Goal: Task Accomplishment & Management: Manage account settings

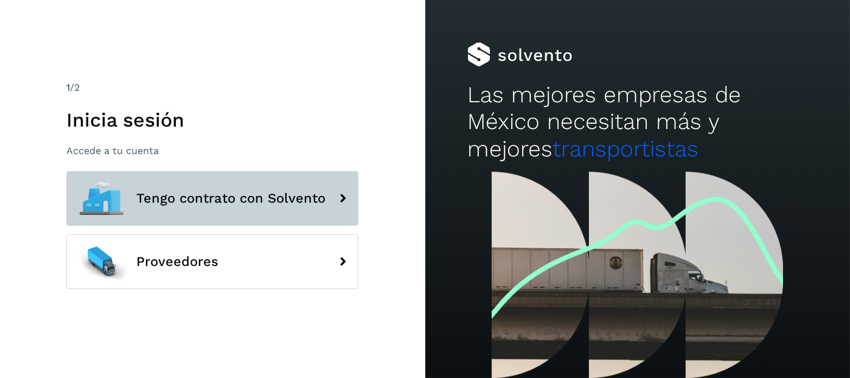
click at [191, 201] on span "Tengo contrato con Solvento" at bounding box center [230, 198] width 189 height 15
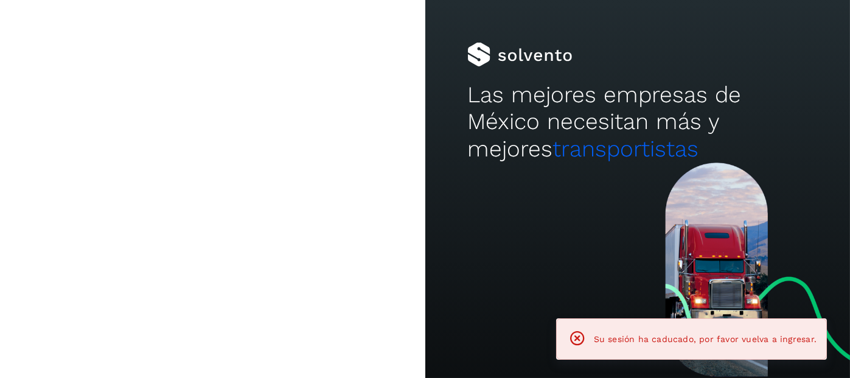
click at [267, 208] on button "Tengo contrato con Solvento" at bounding box center [212, 198] width 292 height 55
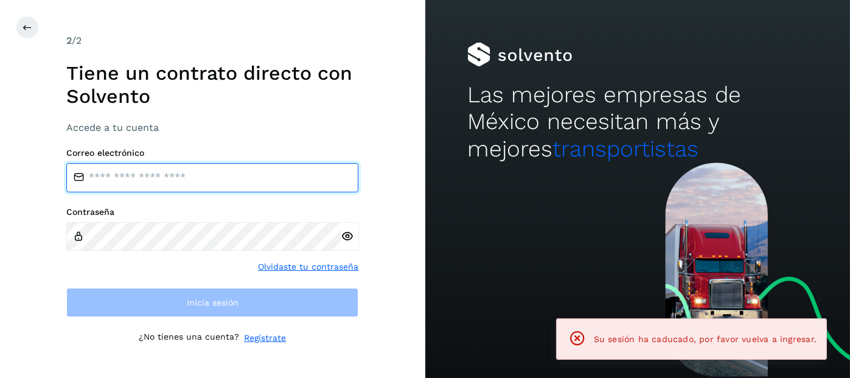
click at [181, 178] on input "email" at bounding box center [212, 177] width 292 height 29
type input "**********"
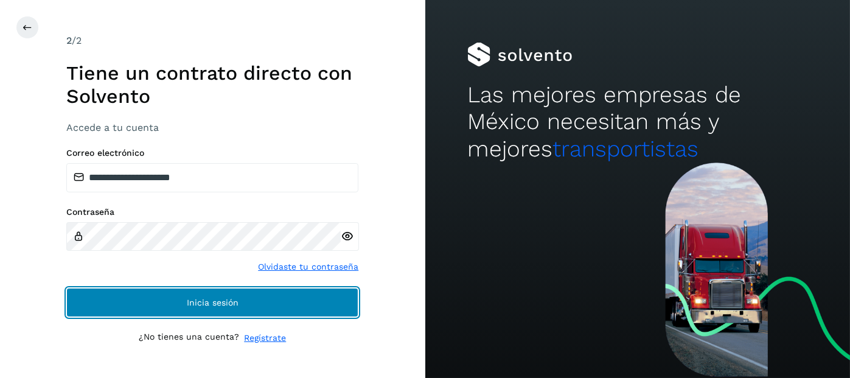
click at [226, 307] on button "Inicia sesión" at bounding box center [212, 302] width 292 height 29
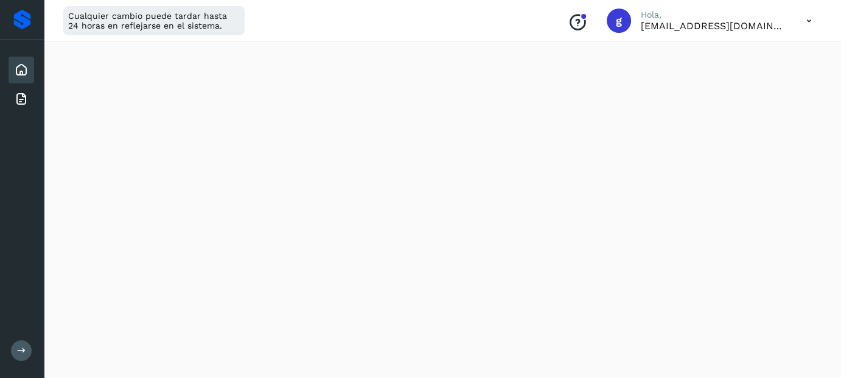
scroll to position [798, 0]
